Goal: Navigation & Orientation: Find specific page/section

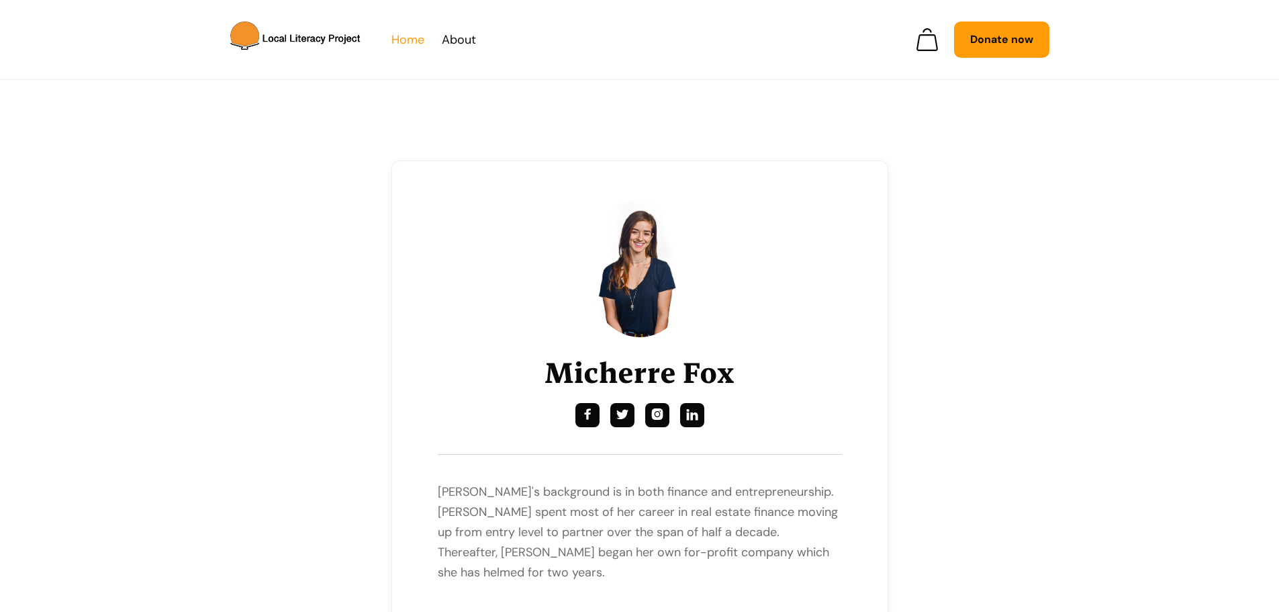
click at [414, 44] on link "Home" at bounding box center [407, 40] width 33 height 20
click at [408, 36] on link "Home" at bounding box center [407, 40] width 33 height 20
click at [416, 38] on link "Home" at bounding box center [407, 40] width 33 height 20
click at [444, 39] on link "About" at bounding box center [459, 40] width 34 height 20
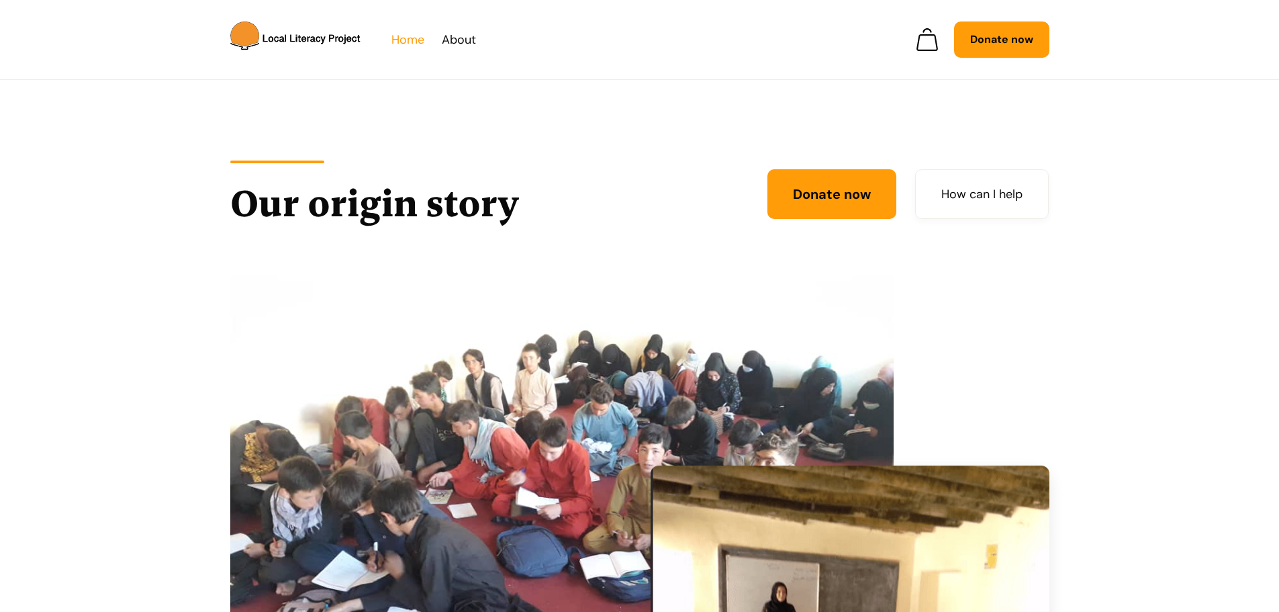
click at [404, 40] on link "Home" at bounding box center [407, 40] width 33 height 20
click at [403, 44] on link "Home" at bounding box center [407, 40] width 33 height 20
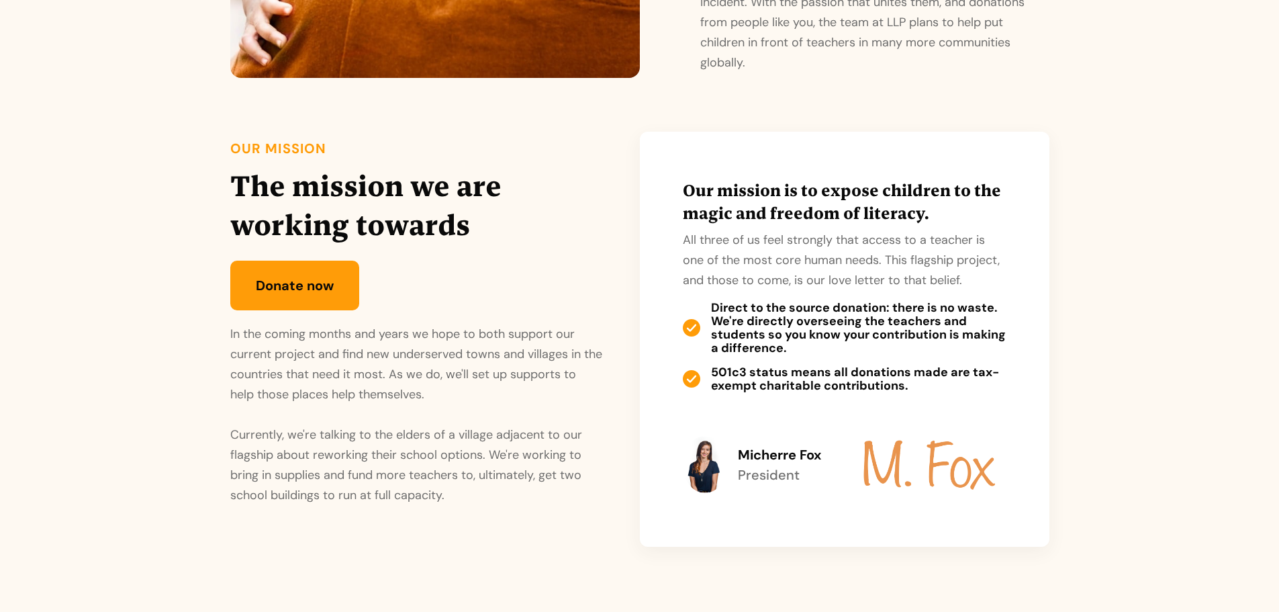
scroll to position [1813, 0]
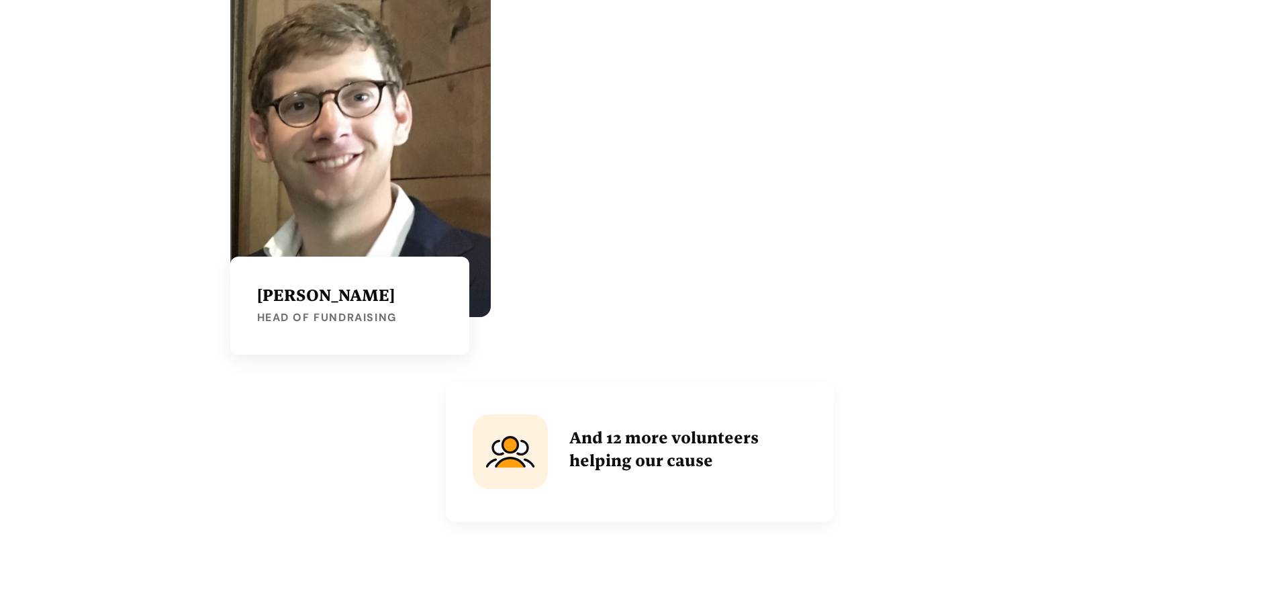
scroll to position [2702, 0]
